Goal: Task Accomplishment & Management: Use online tool/utility

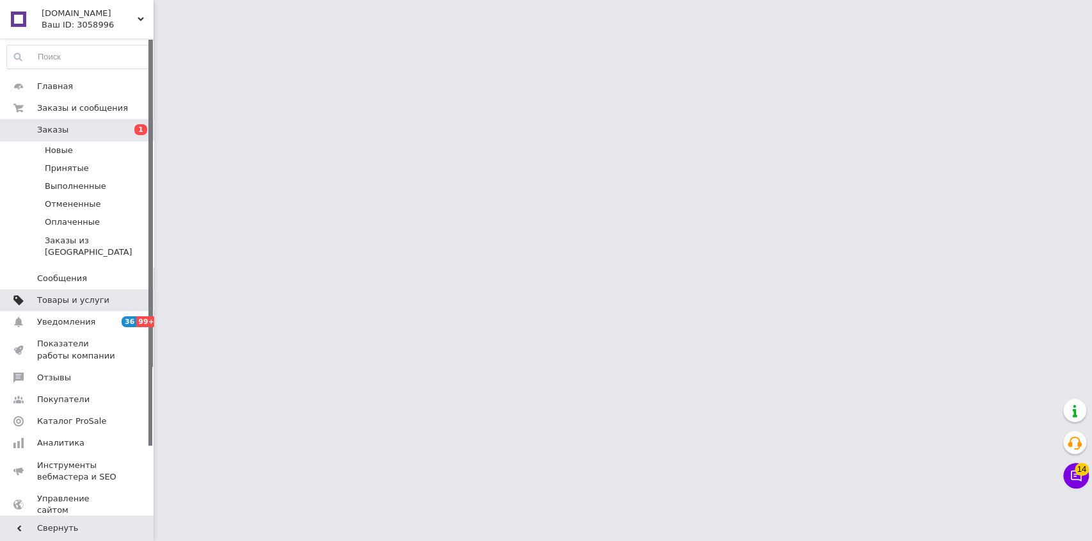
click at [53, 294] on span "Товары и услуги" at bounding box center [73, 300] width 72 height 12
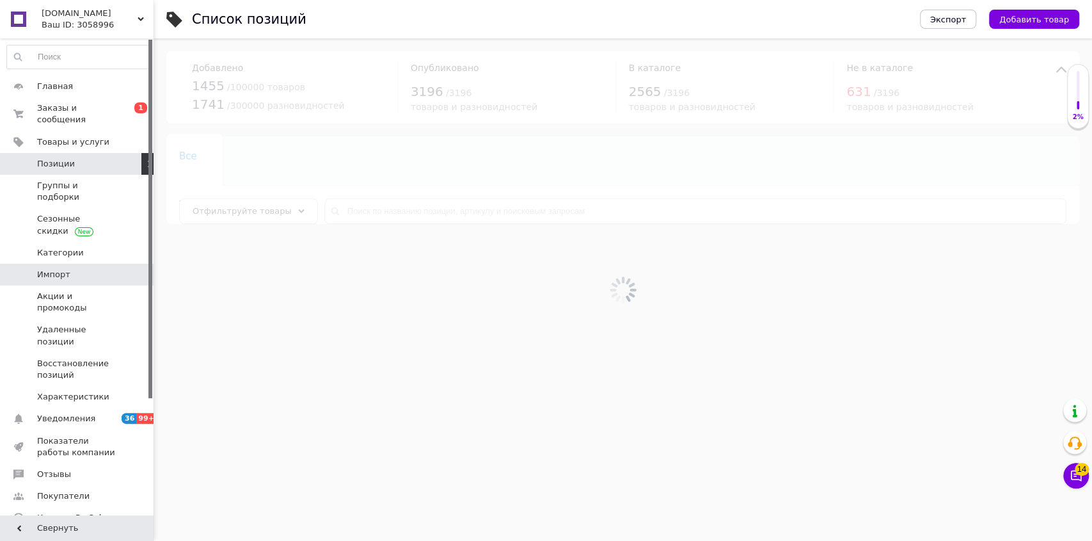
click at [48, 269] on span "Импорт" at bounding box center [53, 275] width 33 height 12
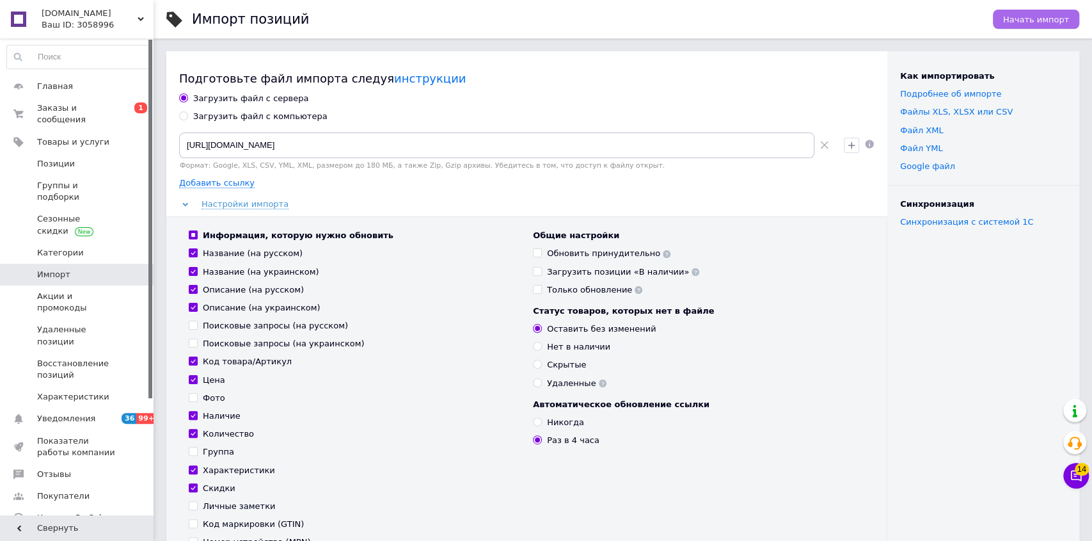
click at [1027, 15] on span "Начать импорт" at bounding box center [1036, 20] width 66 height 10
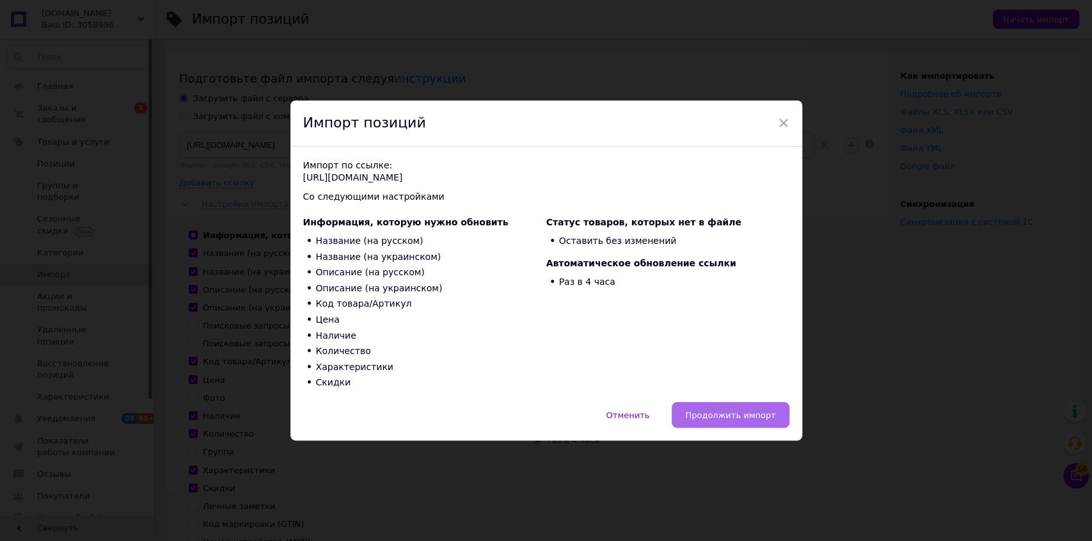
click at [737, 412] on span "Продолжить импорт" at bounding box center [730, 415] width 90 height 10
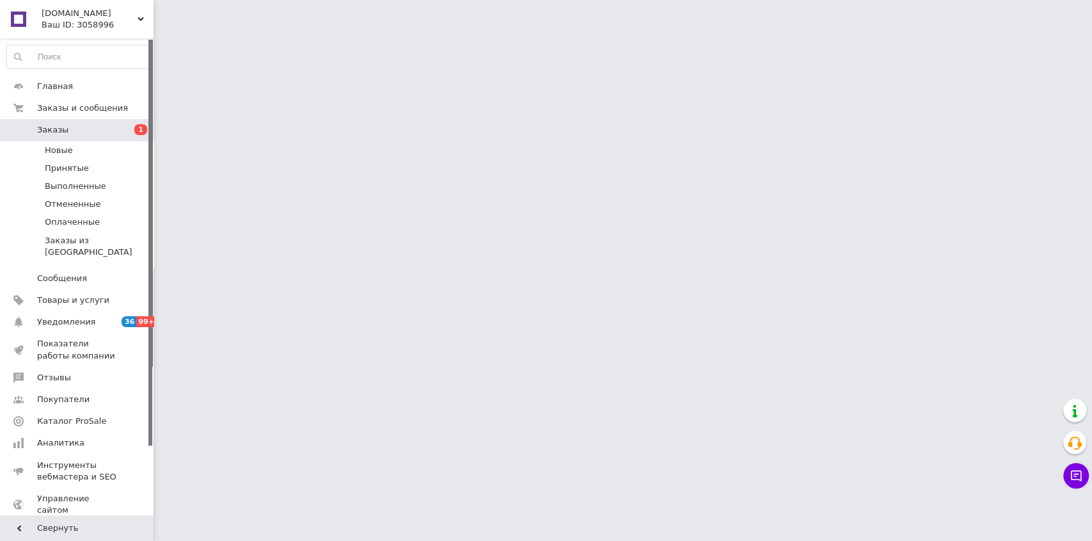
click at [142, 24] on div "Ваш ID: 3058996" at bounding box center [98, 25] width 112 height 12
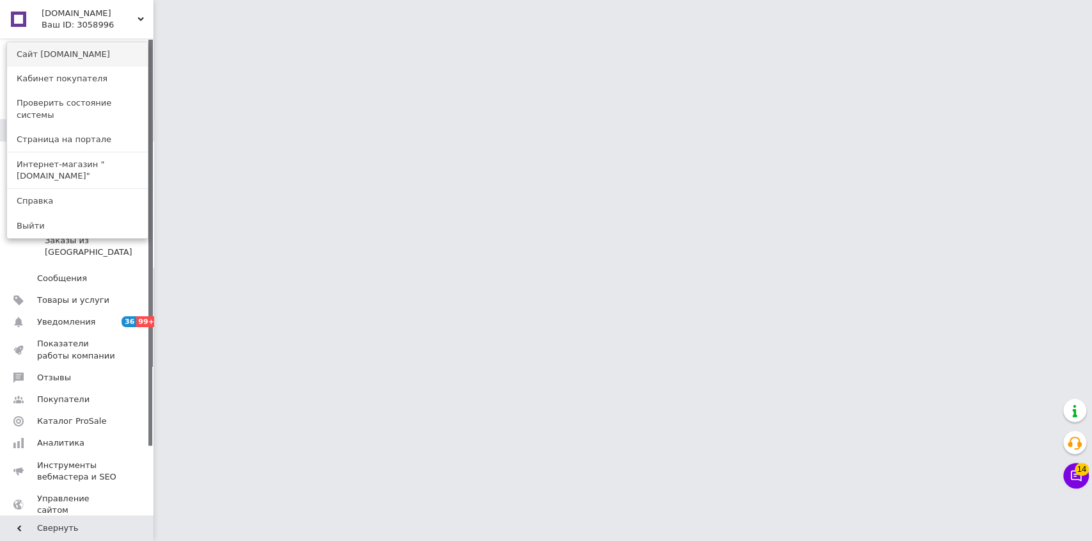
click at [59, 56] on link "Сайт [DOMAIN_NAME]" at bounding box center [77, 54] width 141 height 24
